Goal: Find contact information: Find contact information

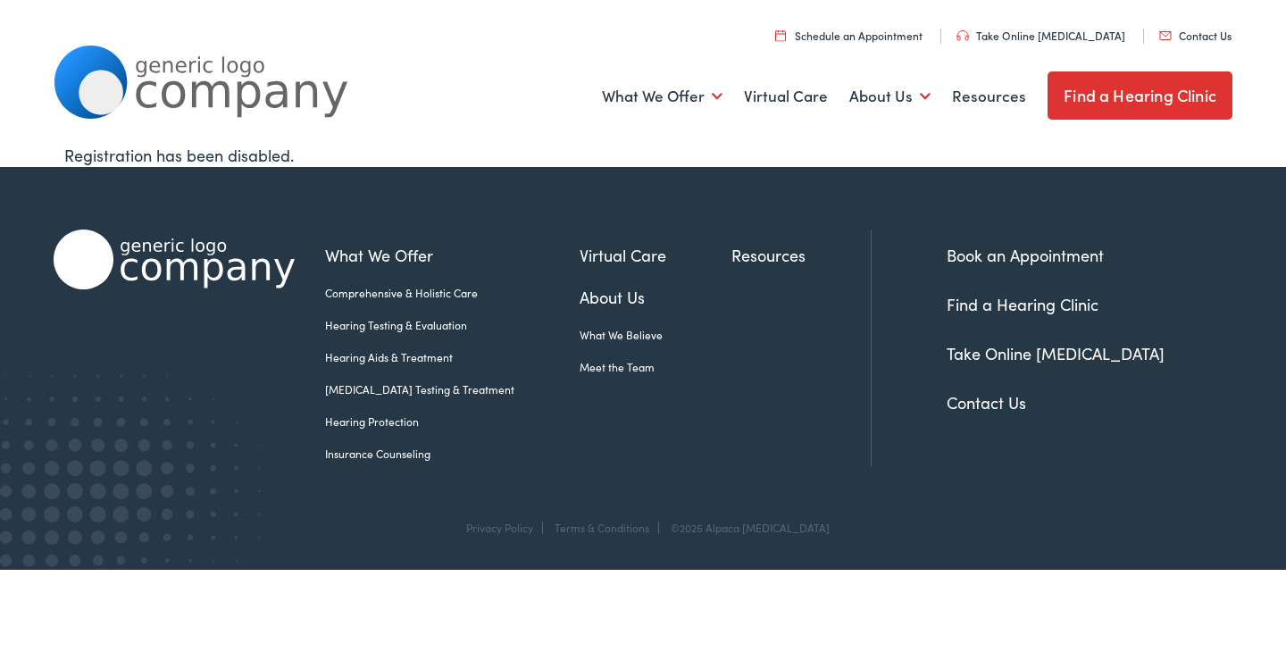
click at [1160, 28] on link "Contact Us" at bounding box center [1196, 35] width 72 height 15
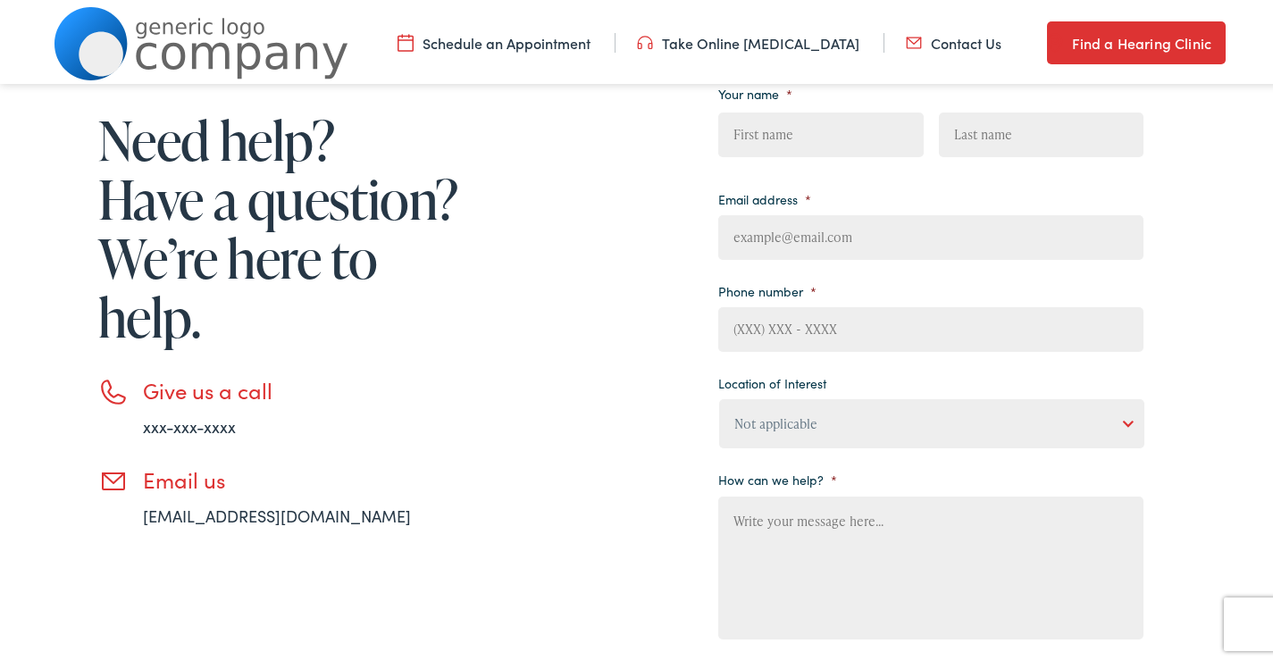
scroll to position [268, 0]
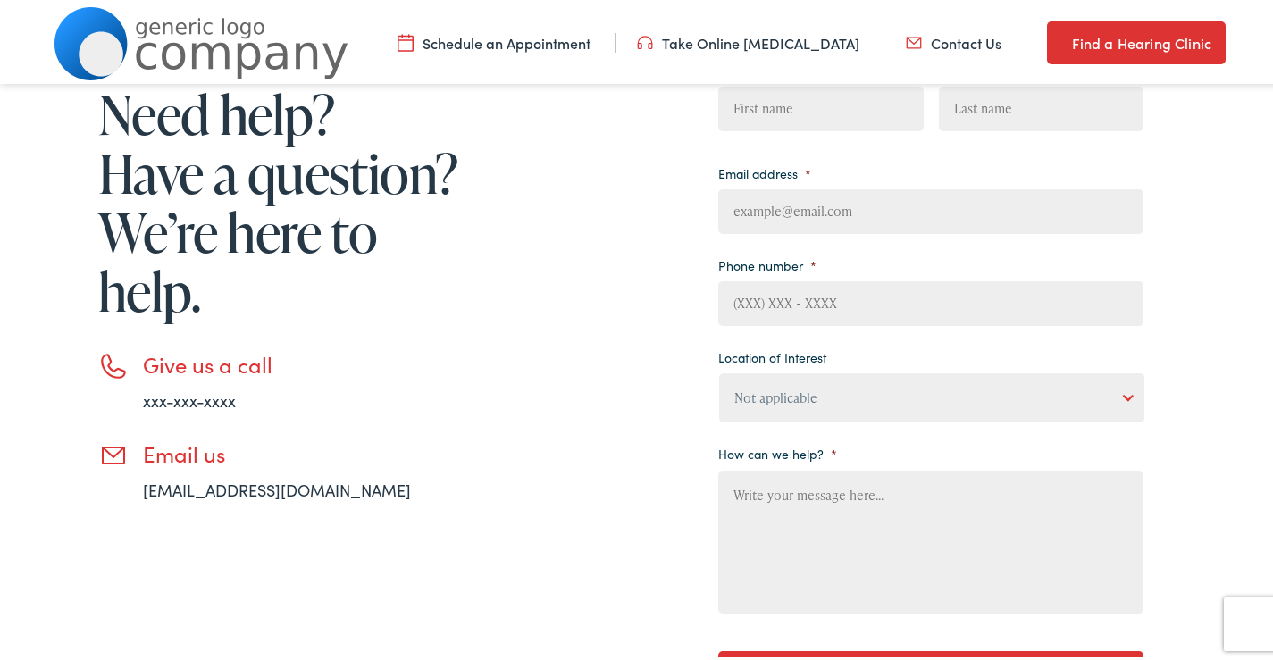
click at [832, 214] on li "Email address *" at bounding box center [930, 193] width 425 height 74
drag, startPoint x: 856, startPoint y: 220, endPoint x: 858, endPoint y: 230, distance: 10.0
click at [856, 220] on input "Email address *" at bounding box center [930, 208] width 425 height 45
type input "ashley@wiperightcleaners.com"
type input "Ashley"
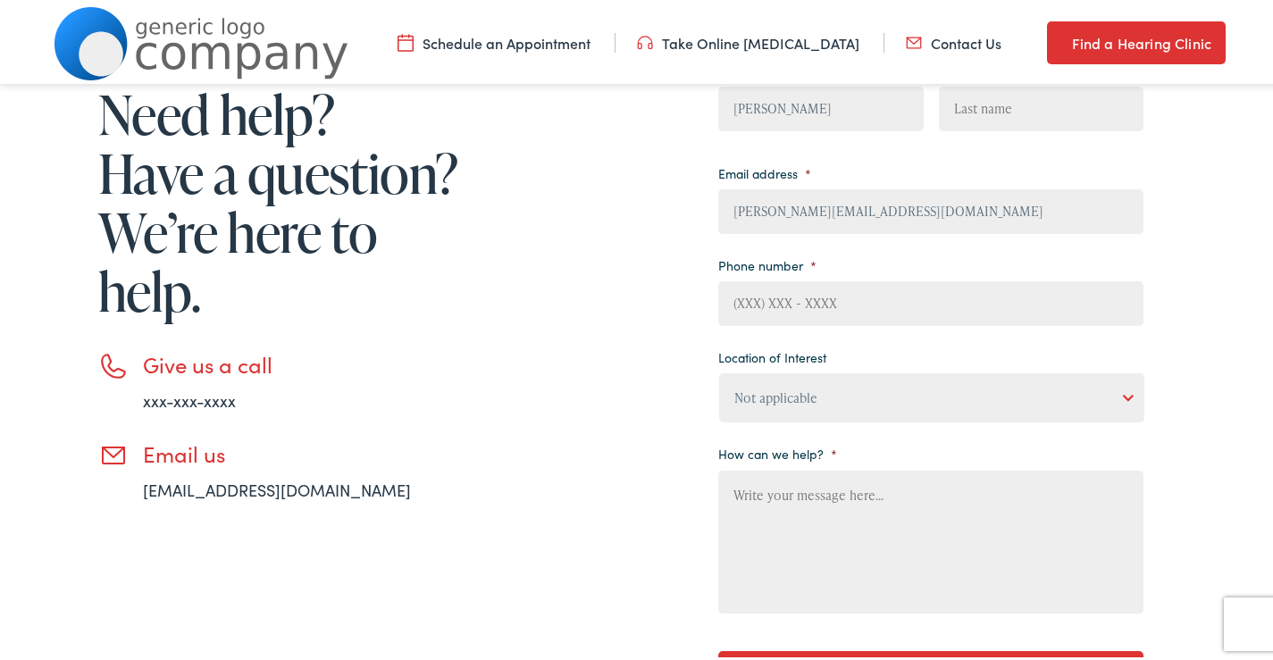
type input "Taylor"
type input "6158027503"
